Goal: Check status: Check status

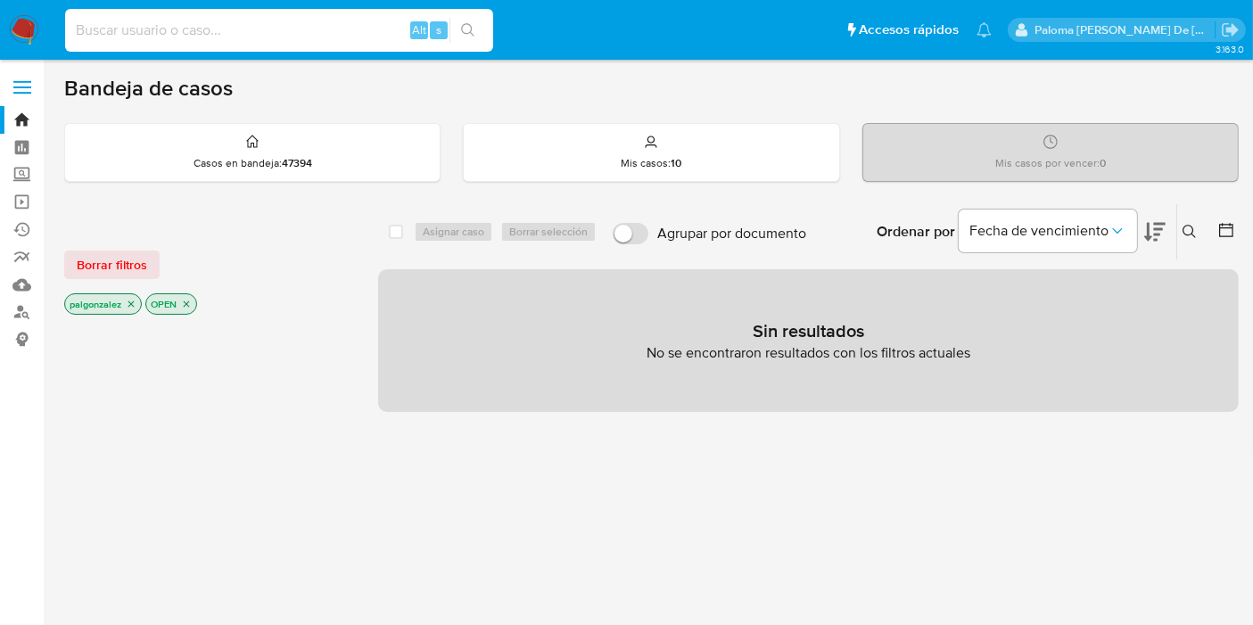
click at [193, 27] on input at bounding box center [279, 30] width 428 height 23
paste input "2916259749"
type input "2916259749"
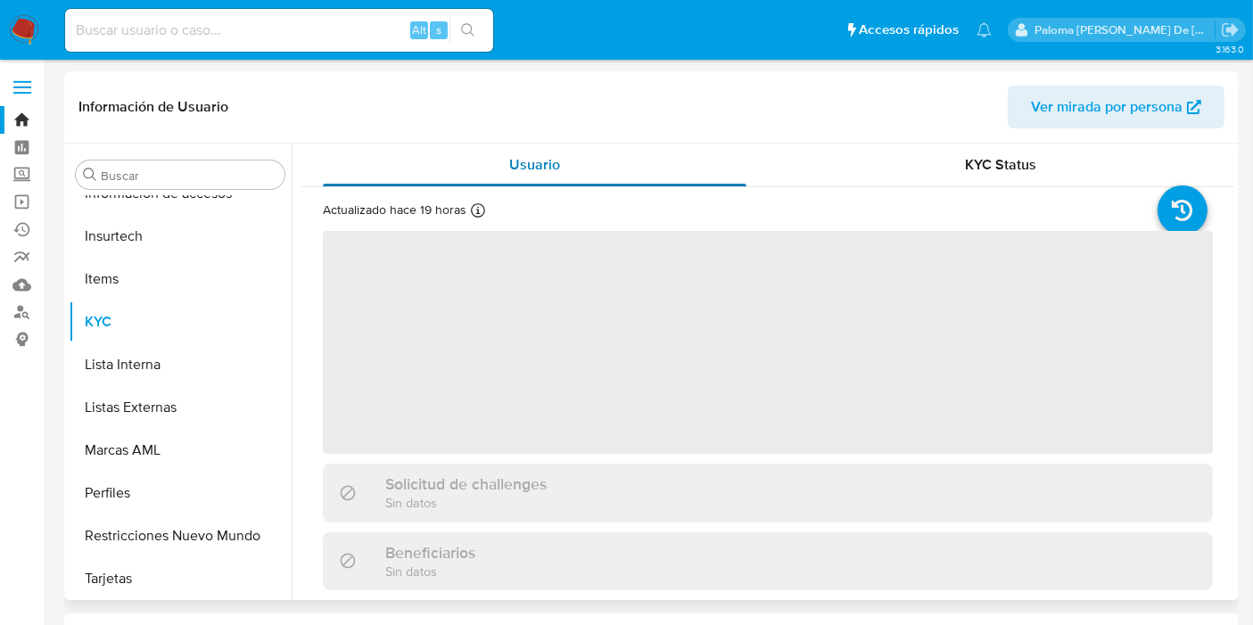
scroll to position [881, 0]
select select "10"
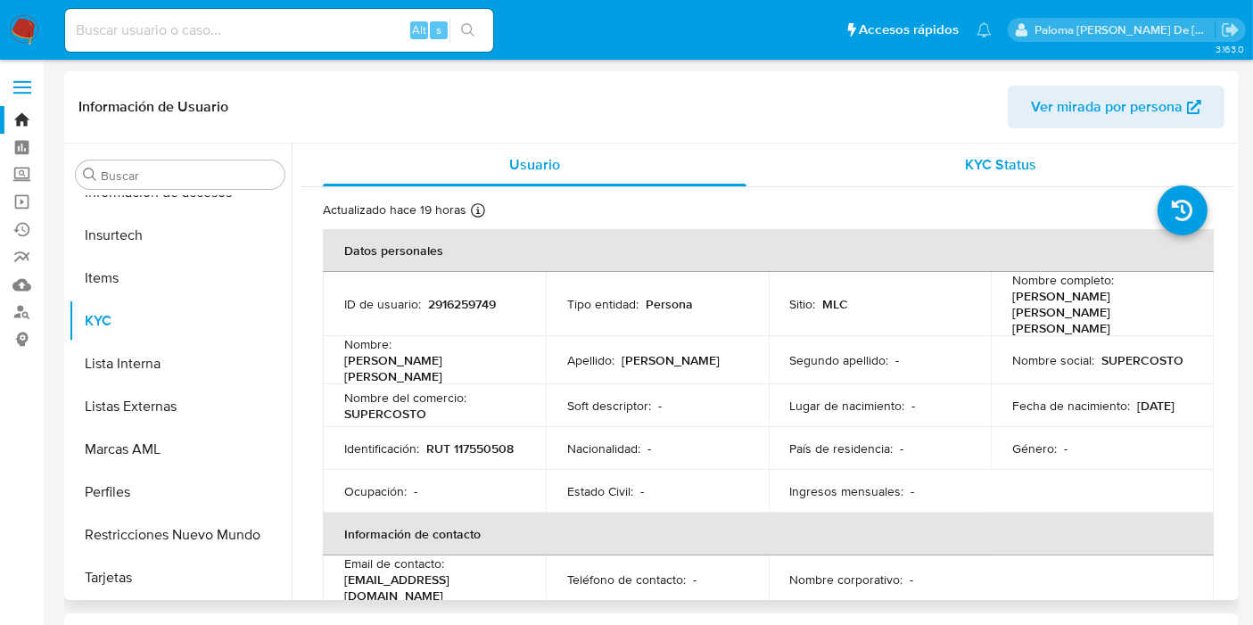
click at [973, 171] on span "KYC Status" at bounding box center [1001, 164] width 71 height 21
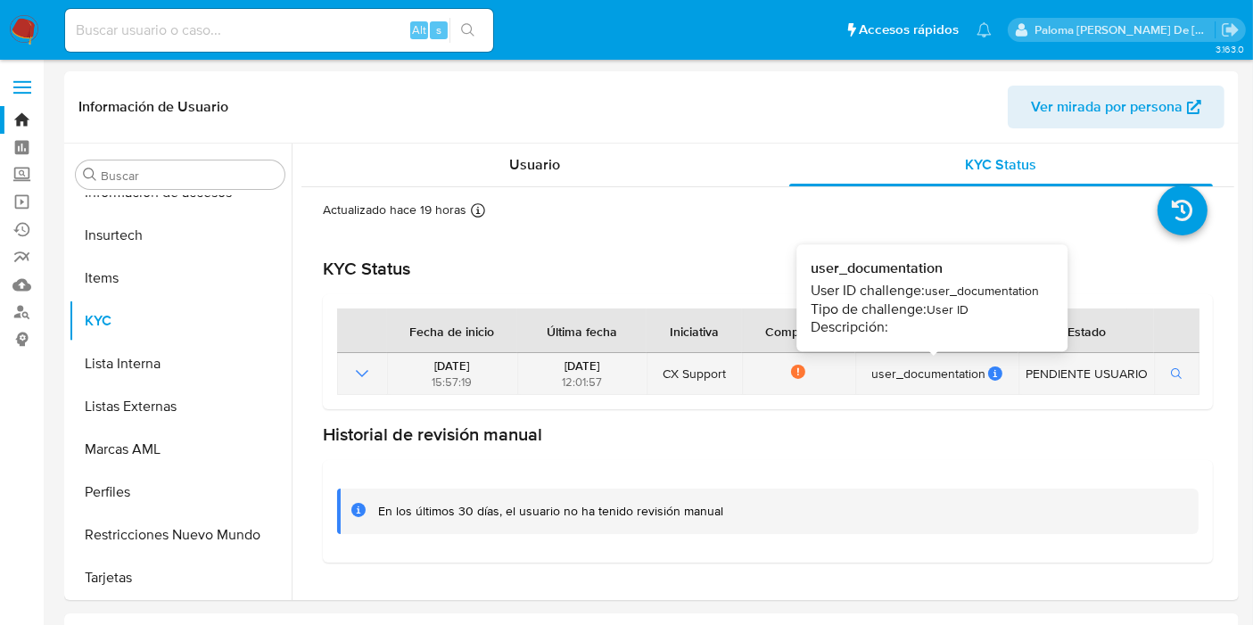
click at [993, 374] on icon at bounding box center [995, 374] width 14 height 14
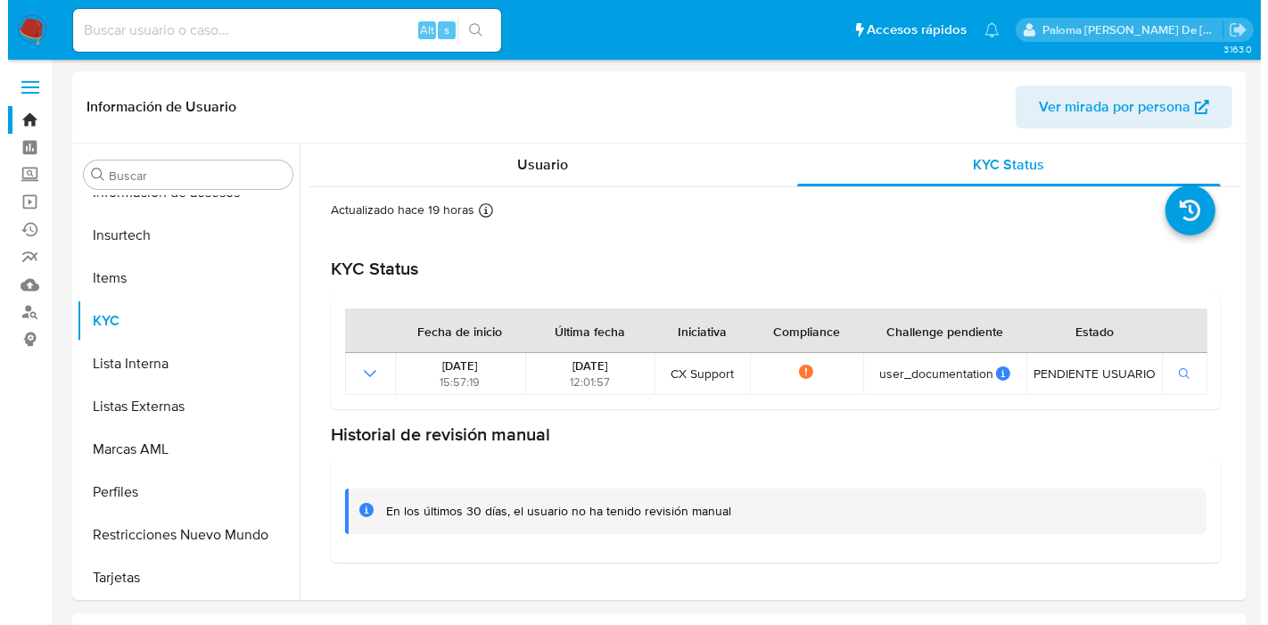
scroll to position [198, 0]
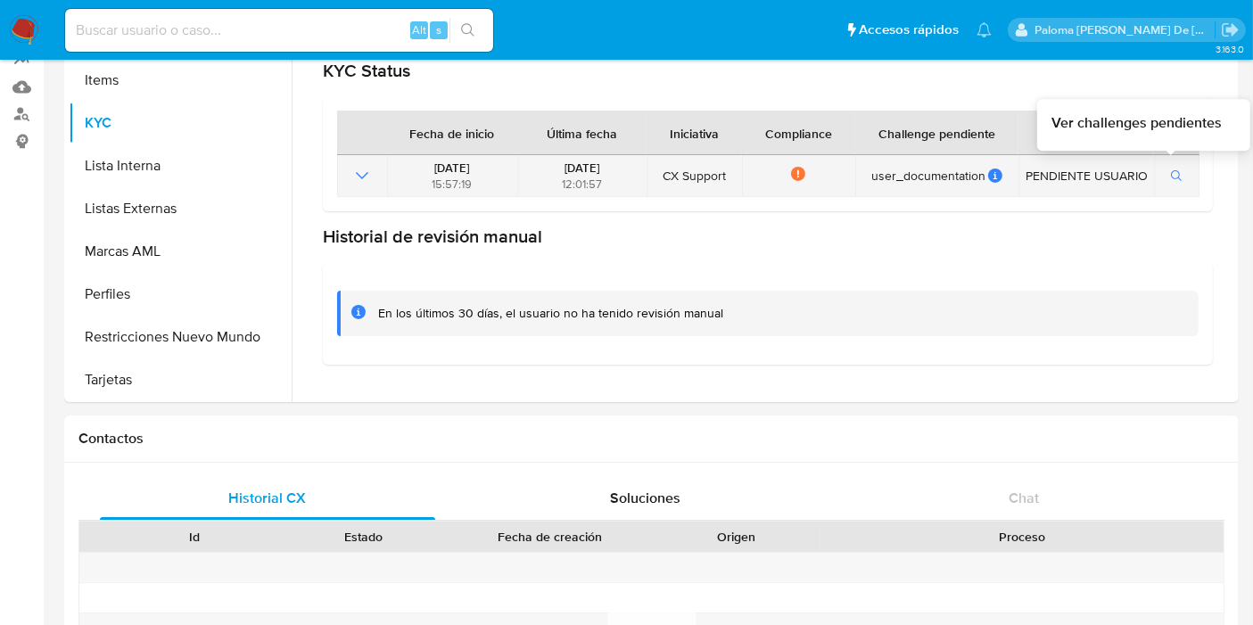
click at [1162, 178] on button "button" at bounding box center [1177, 175] width 30 height 21
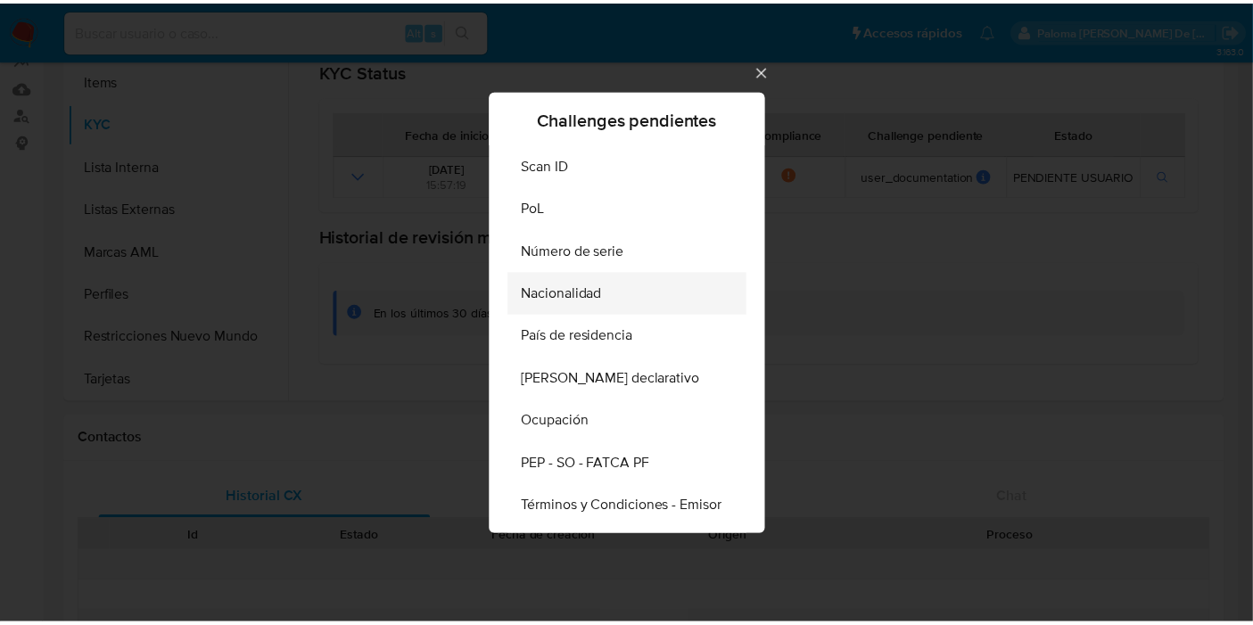
scroll to position [54, 0]
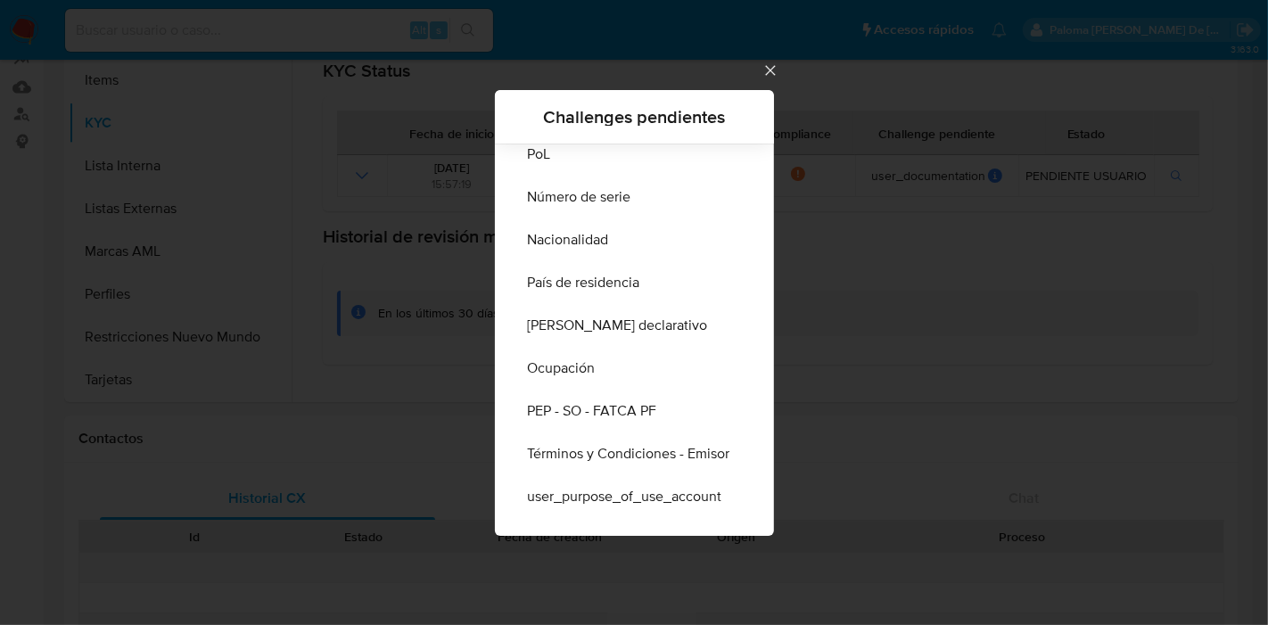
drag, startPoint x: 783, startPoint y: 70, endPoint x: 689, endPoint y: 98, distance: 97.6
click at [779, 70] on icon "Cerrar" at bounding box center [771, 71] width 18 height 18
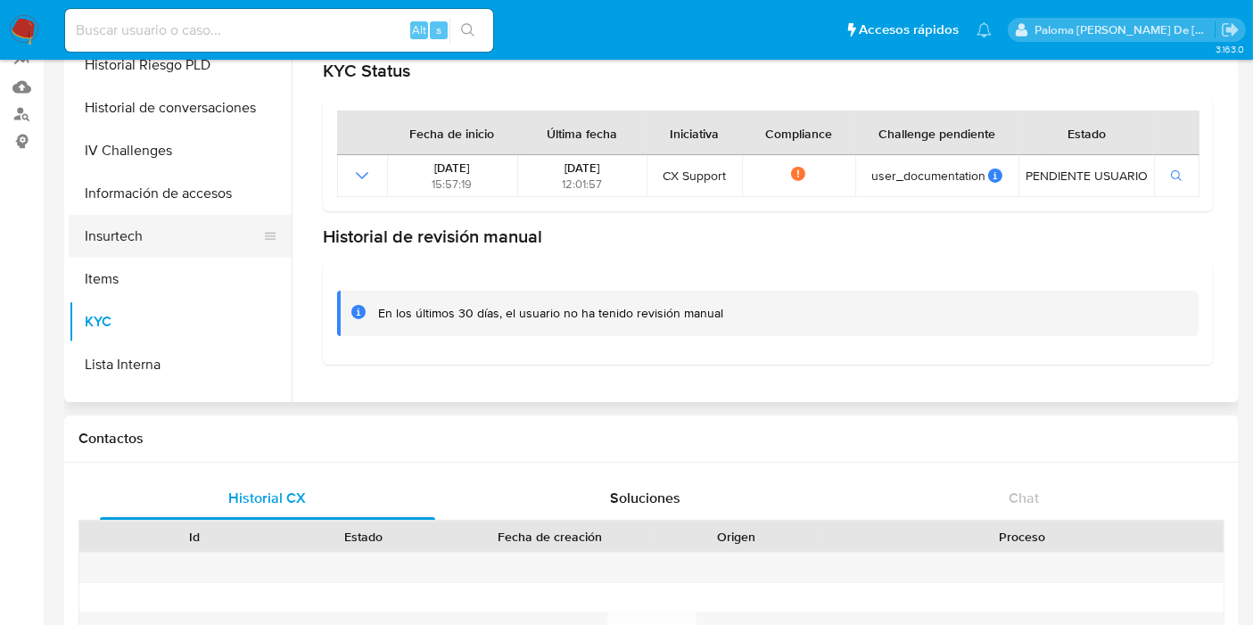
scroll to position [385, 0]
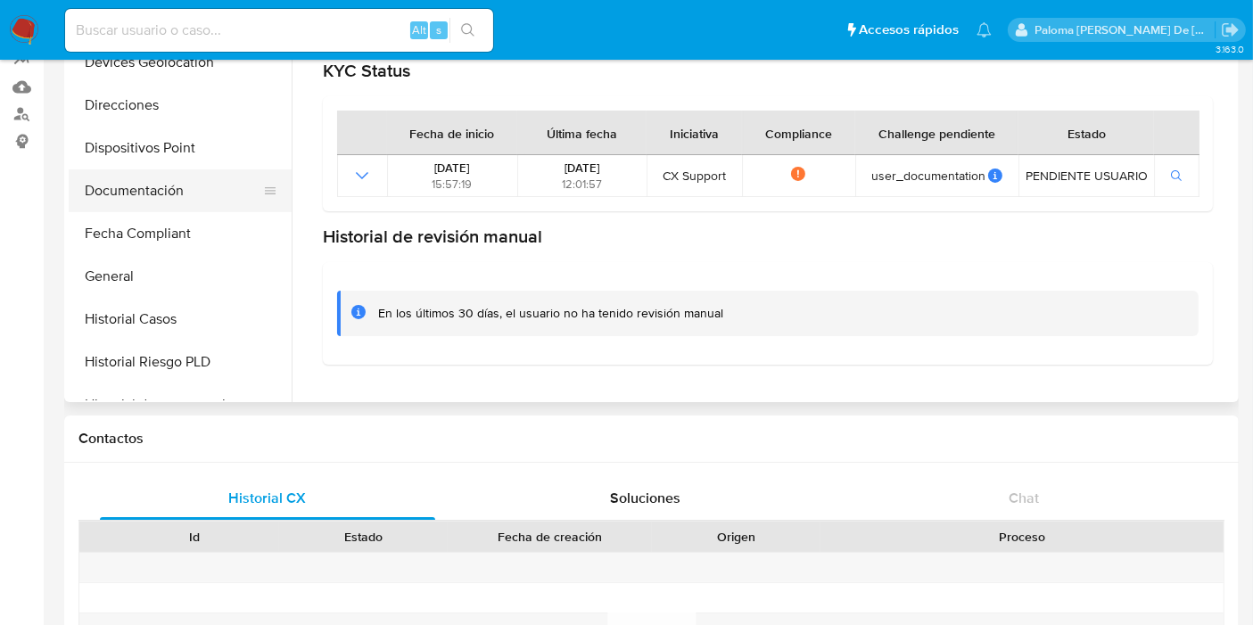
click at [153, 189] on button "Documentación" at bounding box center [173, 190] width 209 height 43
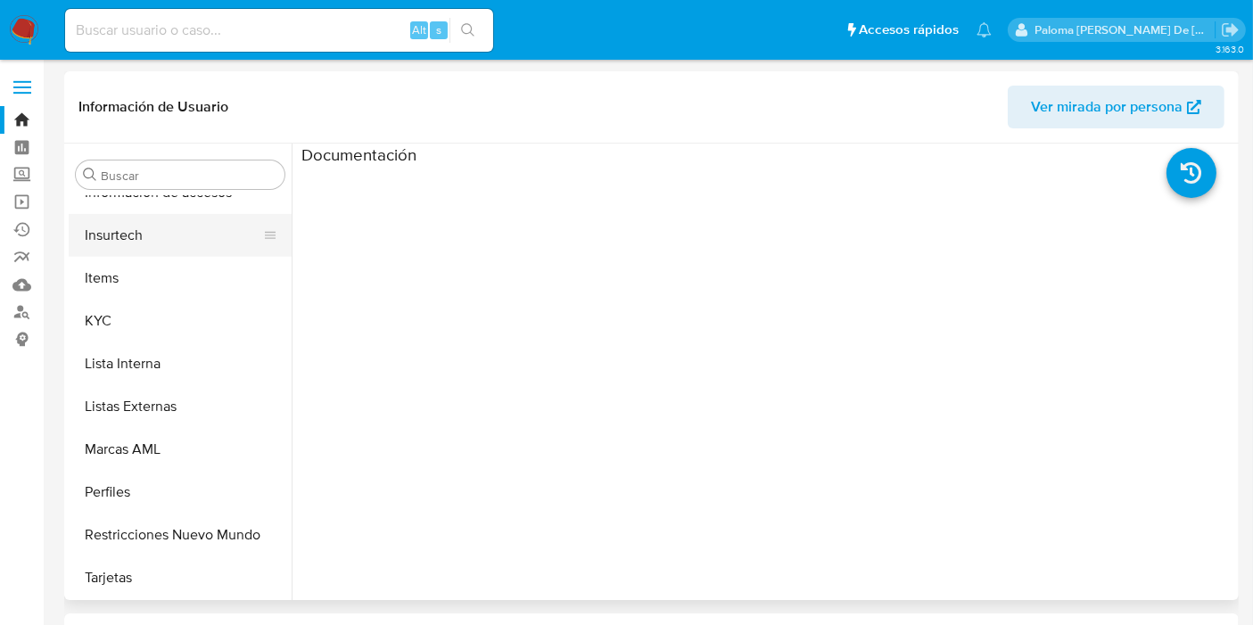
scroll to position [287, 0]
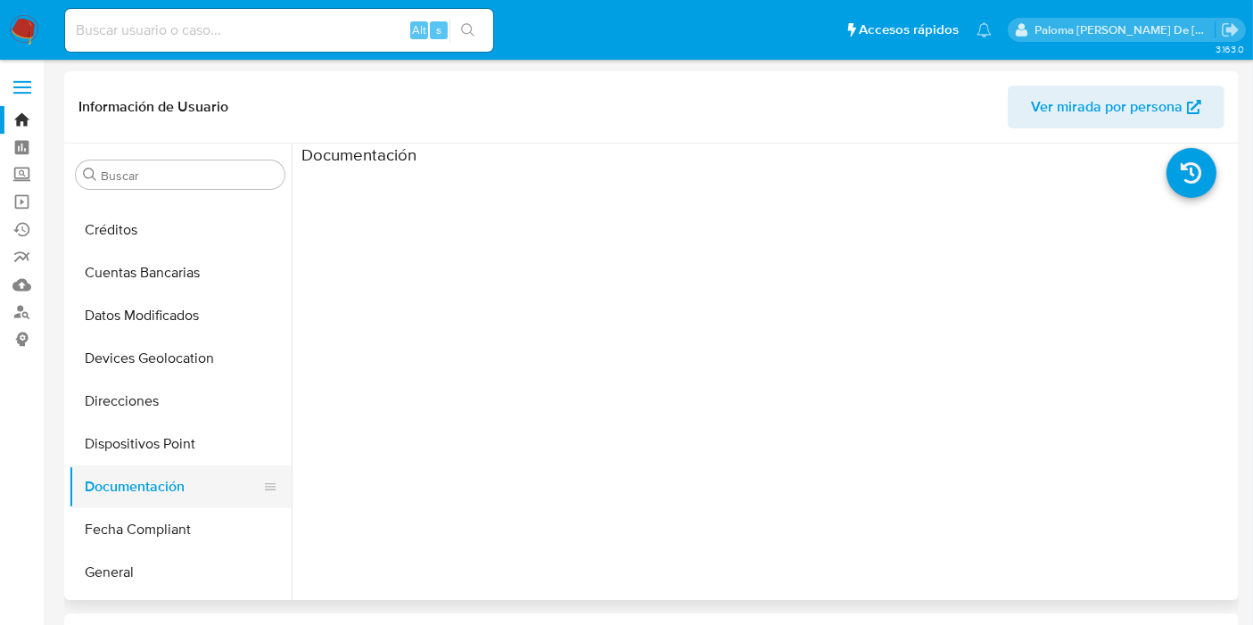
click at [154, 475] on button "Documentación" at bounding box center [173, 487] width 209 height 43
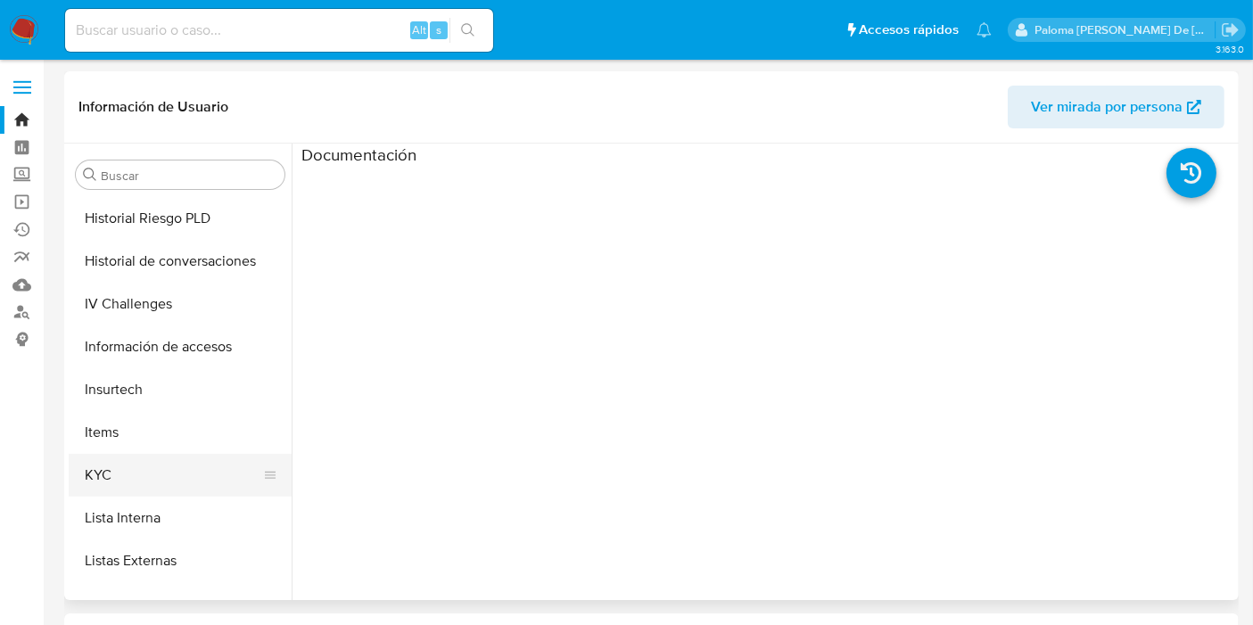
scroll to position [782, 0]
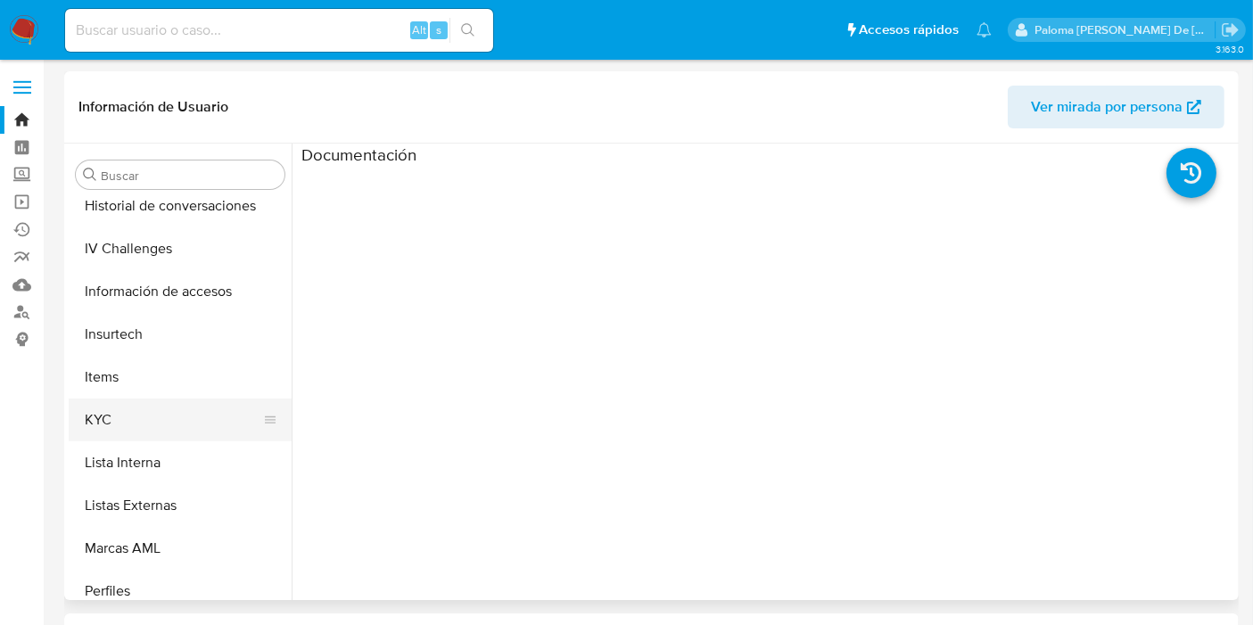
click at [119, 403] on button "KYC" at bounding box center [173, 420] width 209 height 43
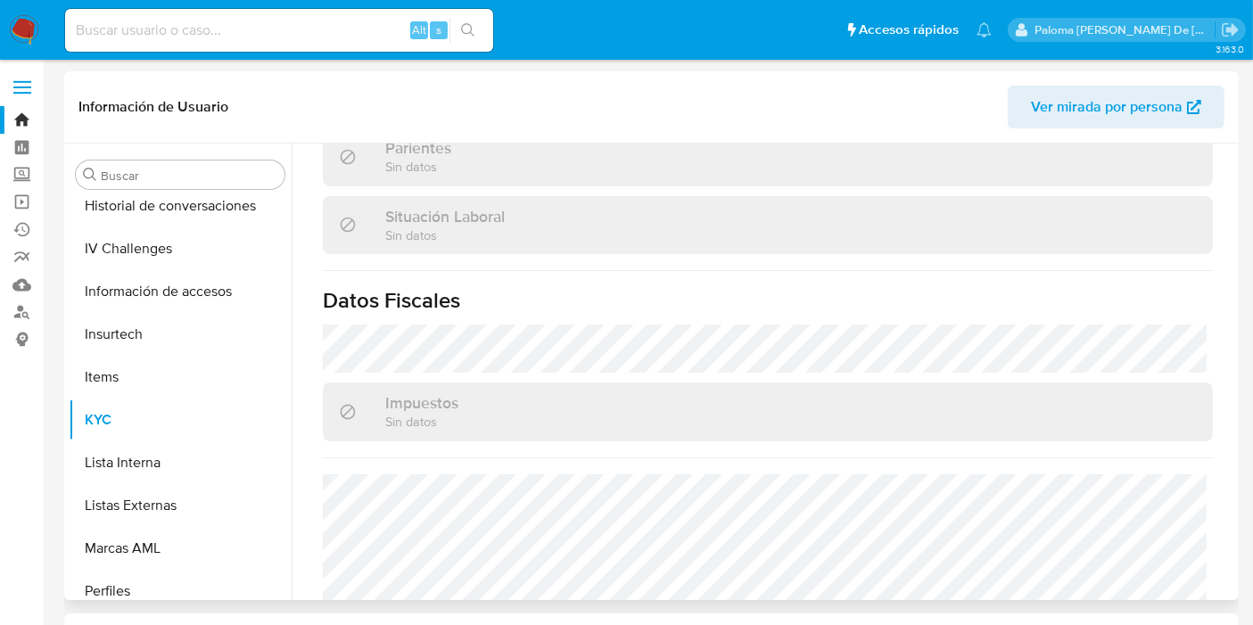
scroll to position [1006, 0]
